Goal: Browse casually

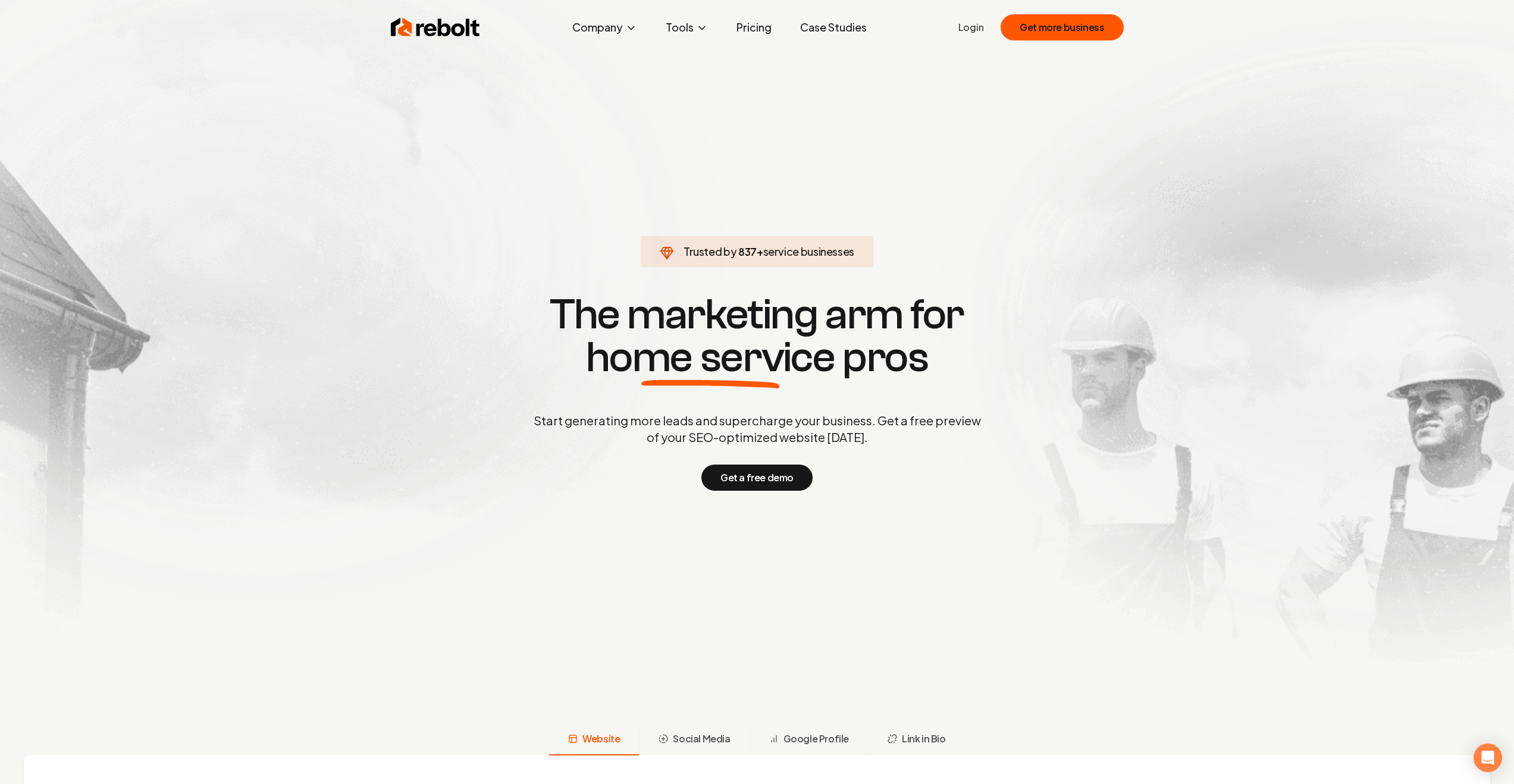
click at [487, 159] on section "Trusted by 932 + service businesses The marketing arm for home service pros Sta…" at bounding box center [757, 390] width 590 height 705
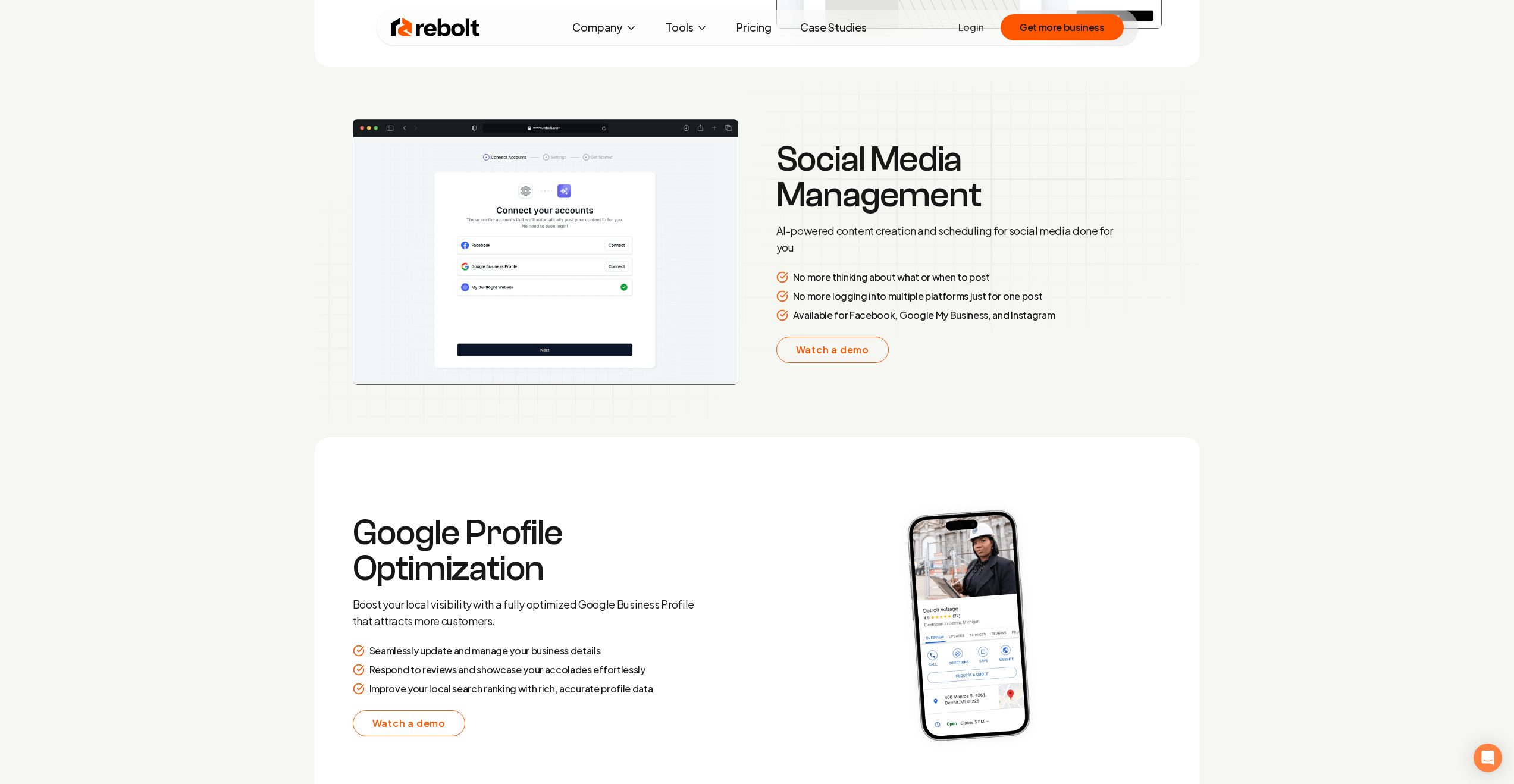
scroll to position [2485, 0]
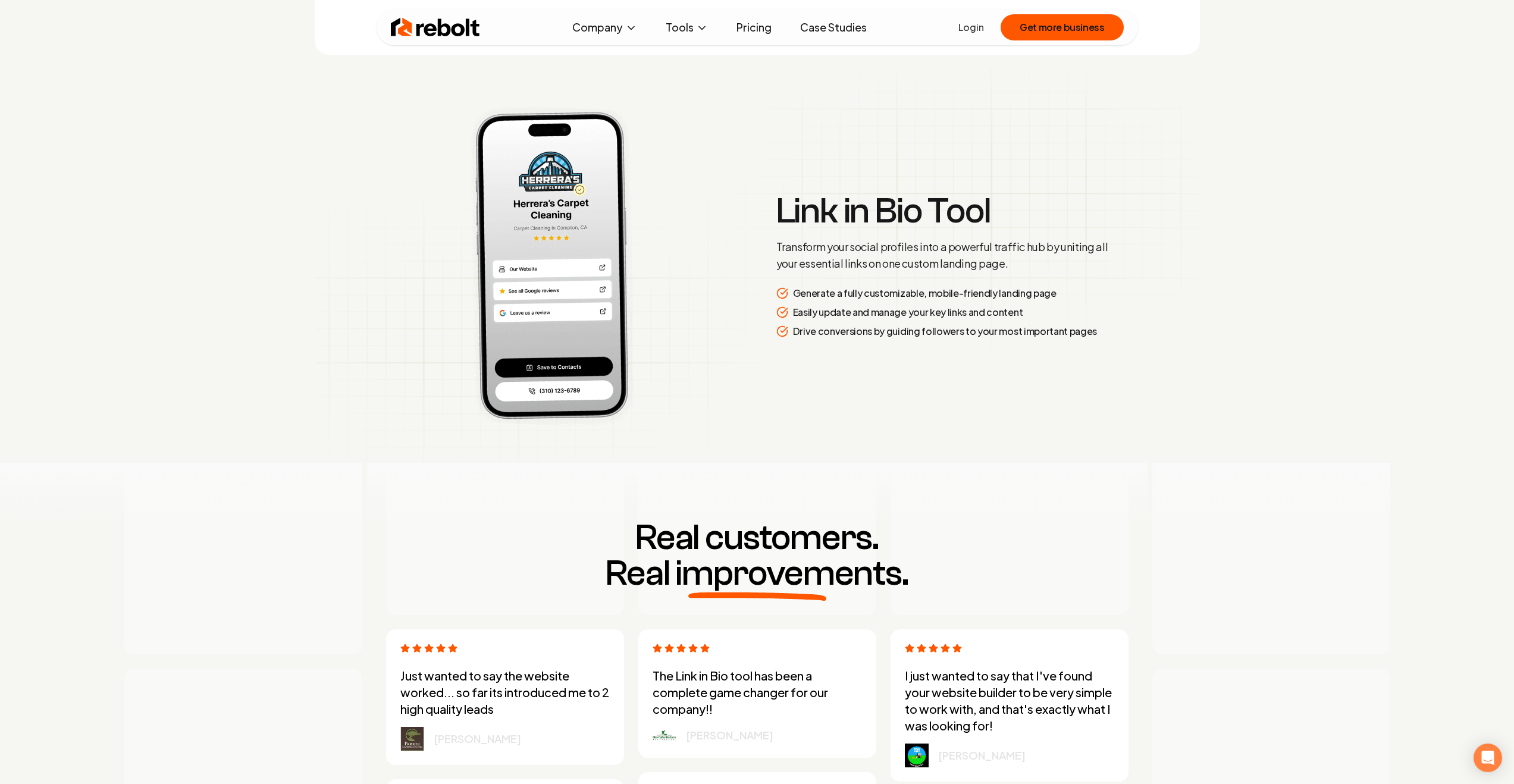
scroll to position [2991, 0]
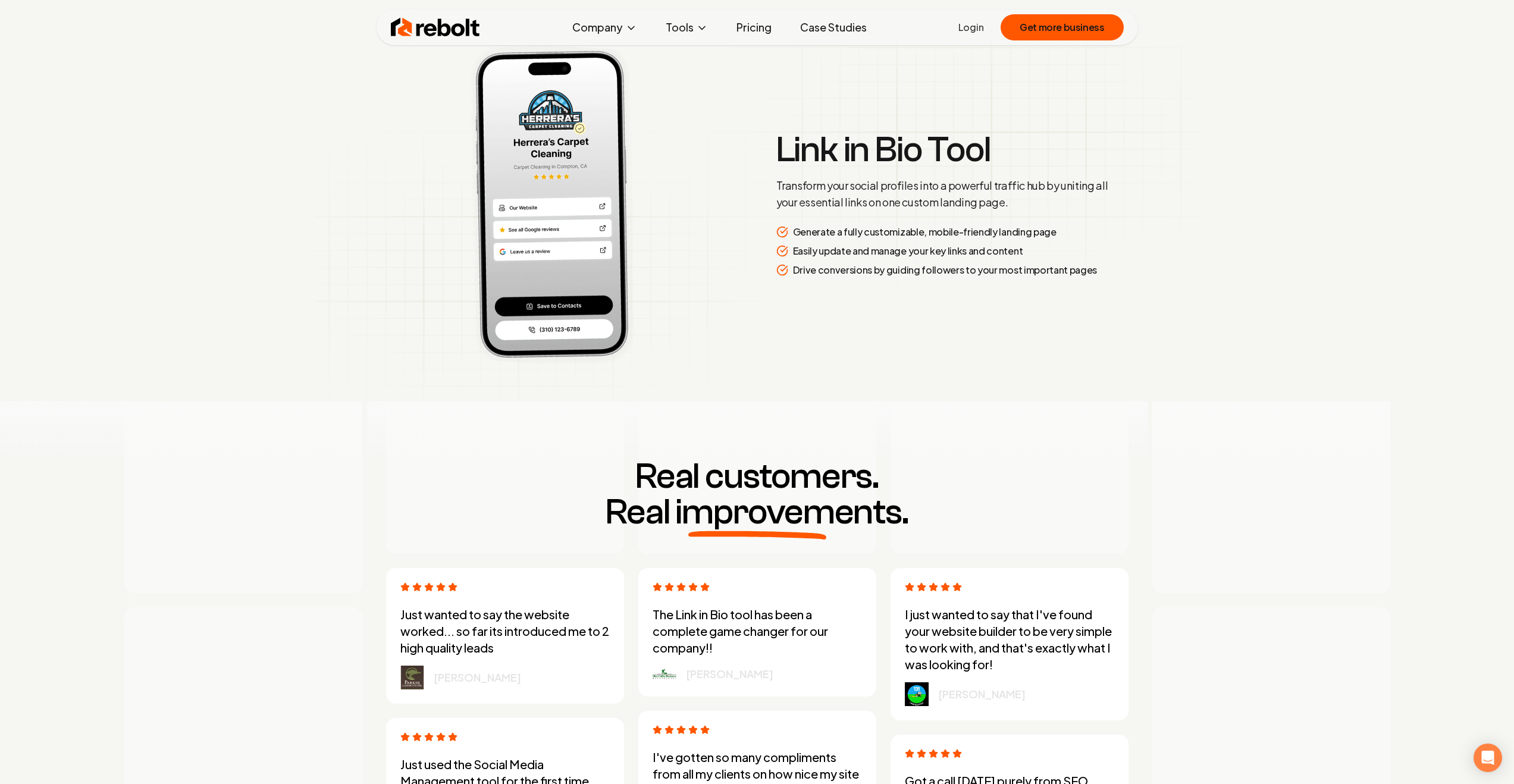
click at [239, 197] on div "Trusted by 1,000 + service businesses The marketing arm for home service pros S…" at bounding box center [757, 304] width 1514 height 6514
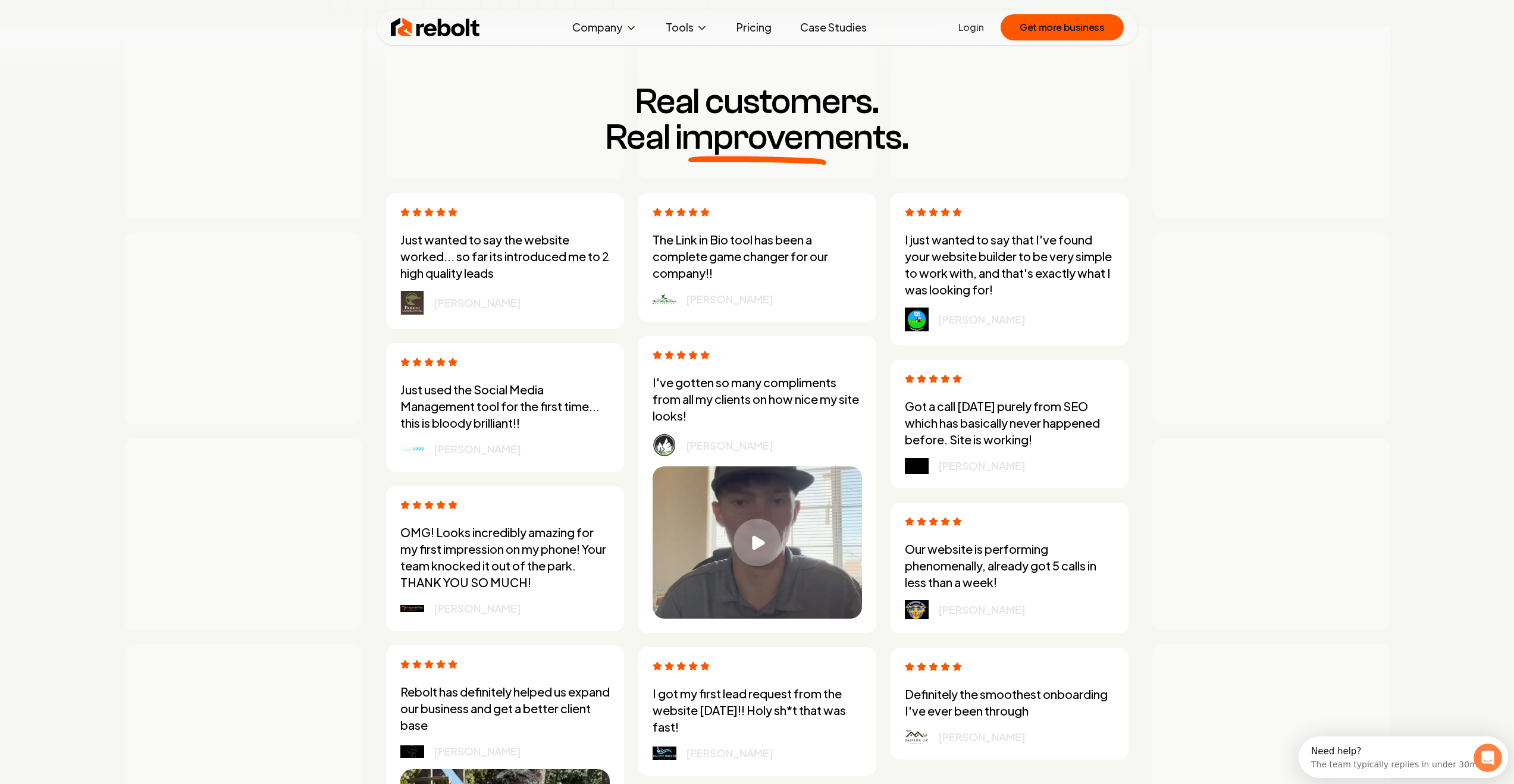
click at [240, 196] on div at bounding box center [243, 122] width 238 height 191
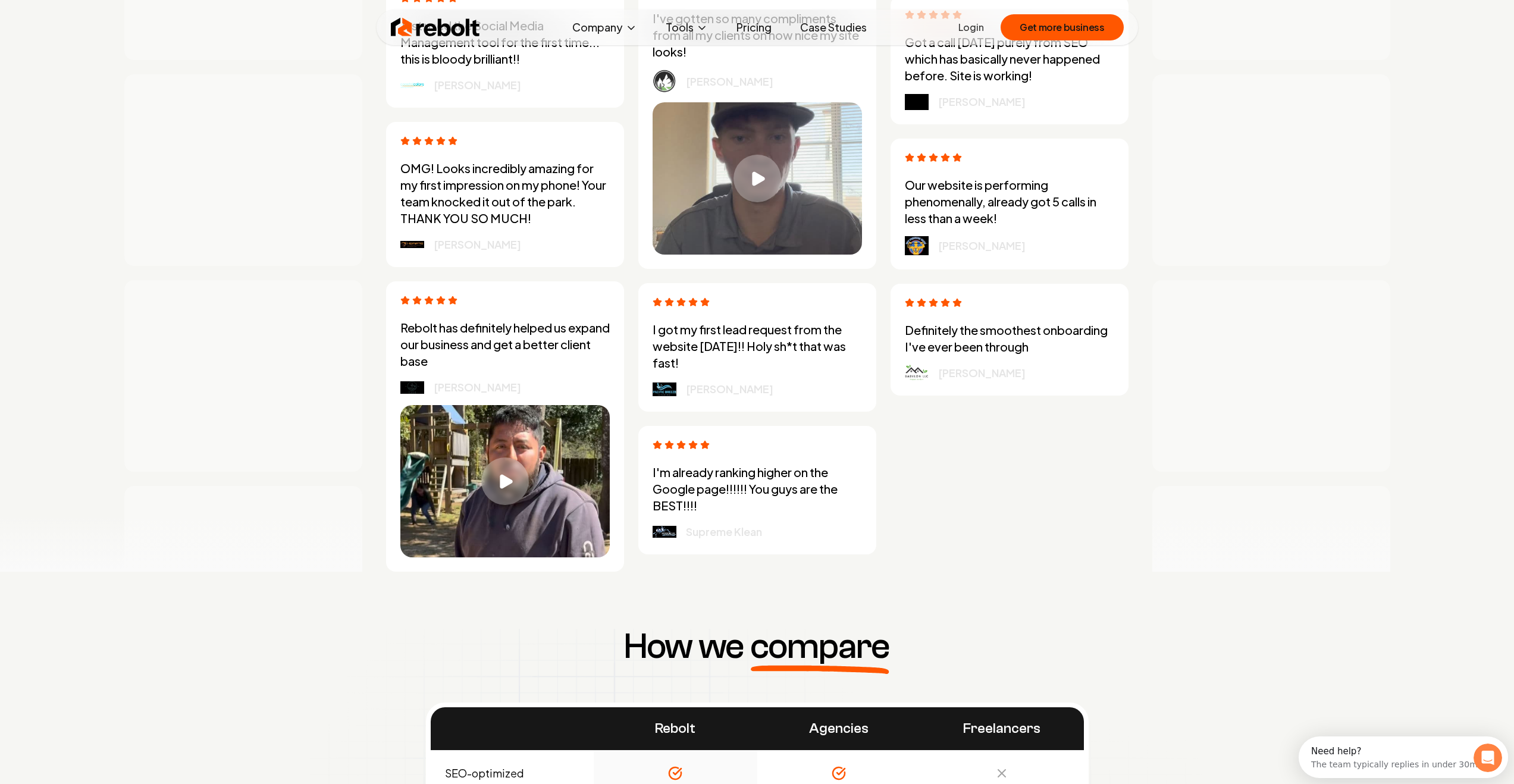
scroll to position [3974, 0]
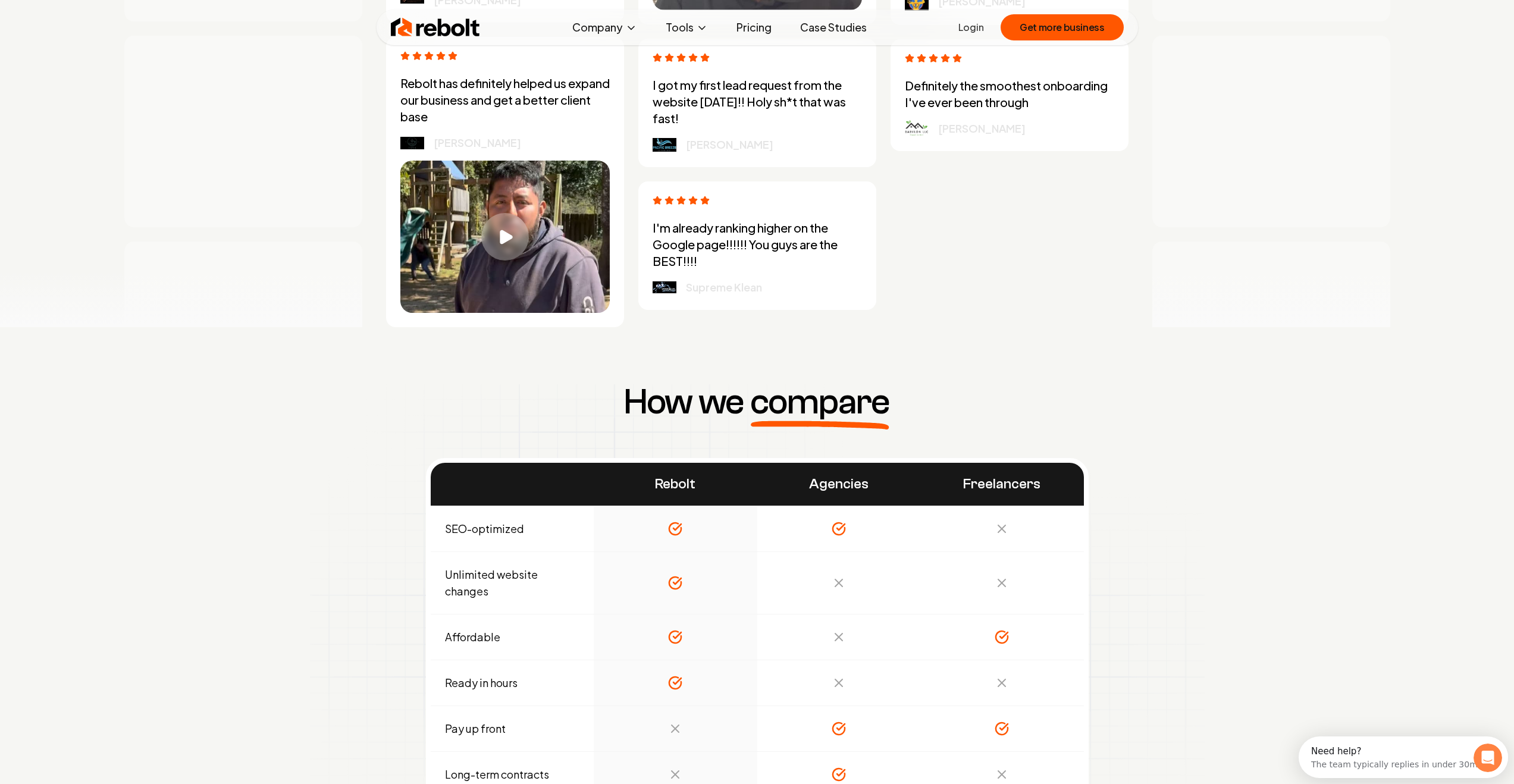
click at [237, 194] on div at bounding box center [243, 131] width 238 height 191
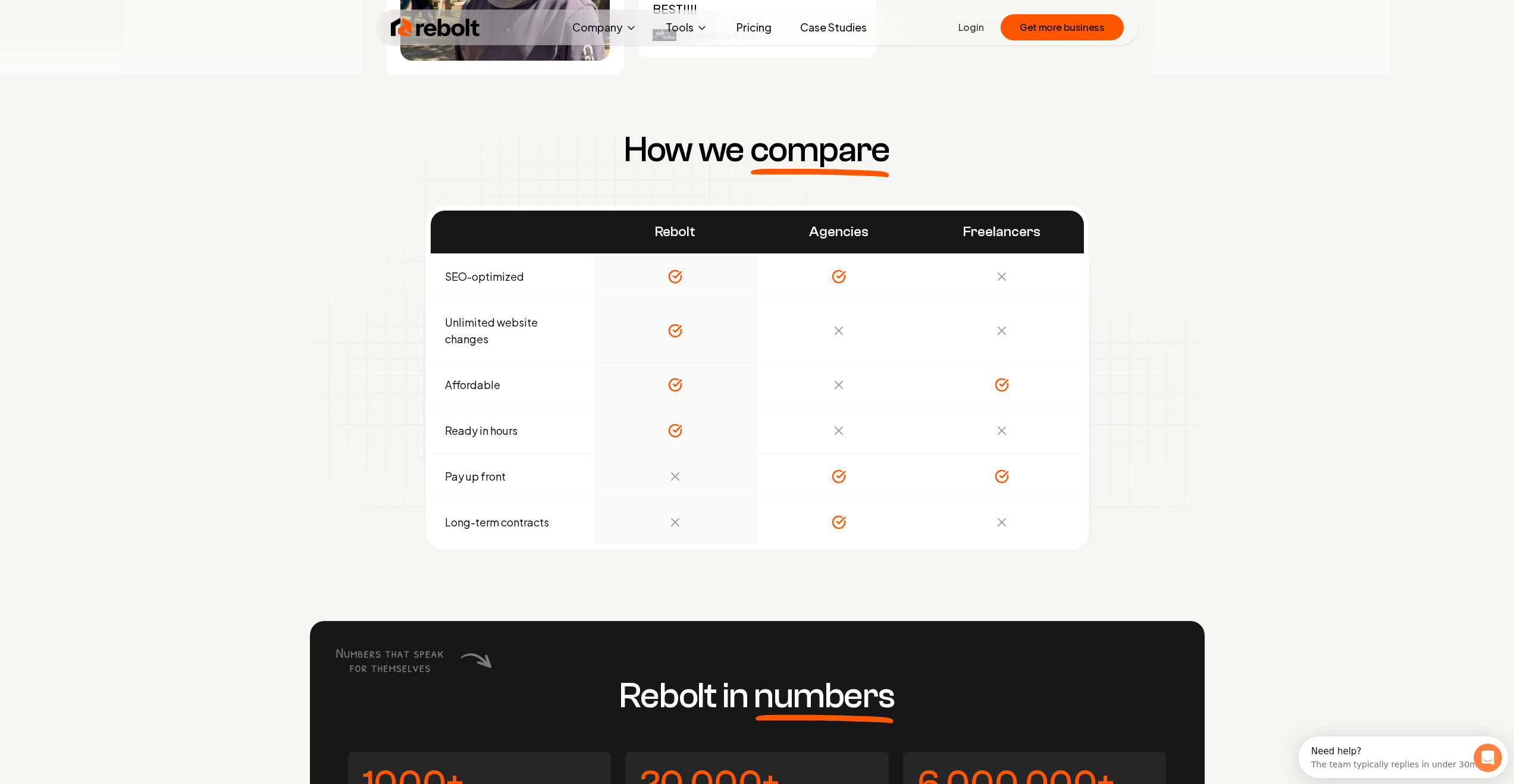
scroll to position [4287, 0]
